Goal: Navigation & Orientation: Go to known website

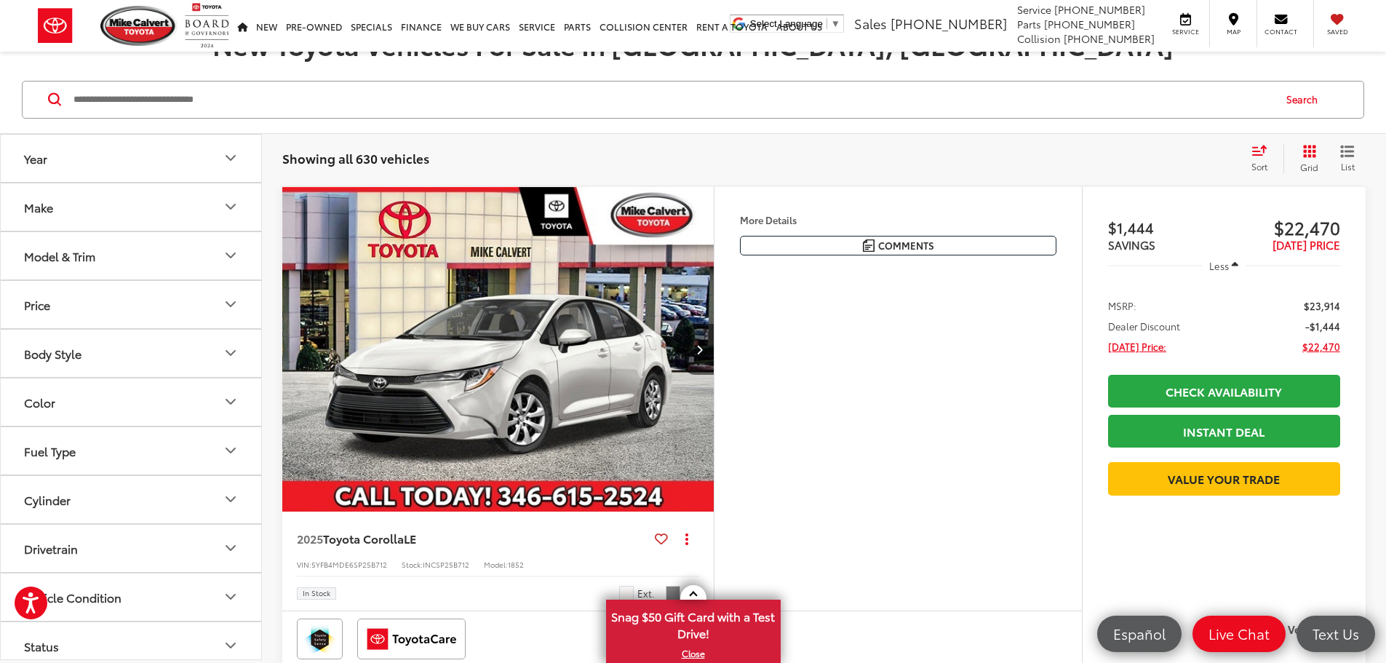
scroll to position [291, 0]
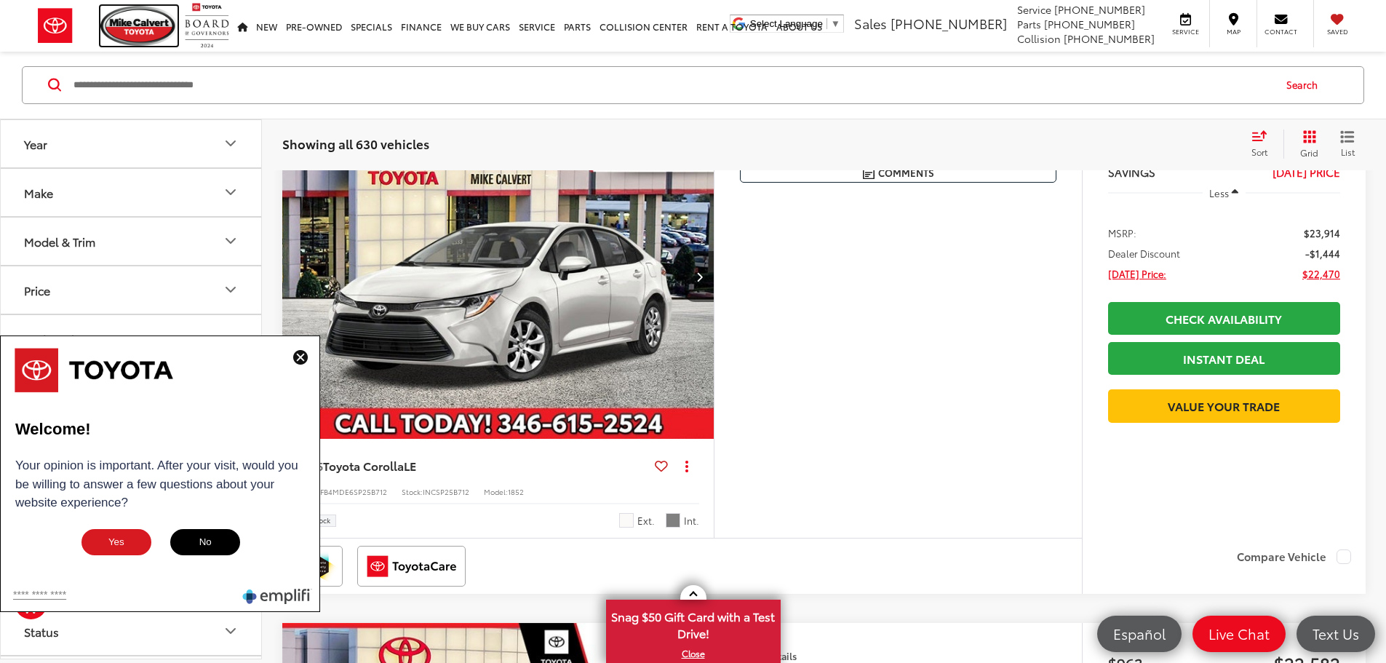
drag, startPoint x: 103, startPoint y: 25, endPoint x: 141, endPoint y: 24, distance: 37.9
click at [103, 25] on img at bounding box center [138, 26] width 77 height 40
